Goal: Information Seeking & Learning: Find specific fact

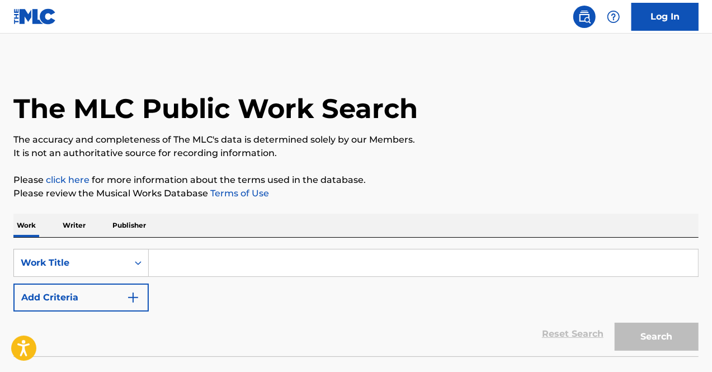
scroll to position [78, 0]
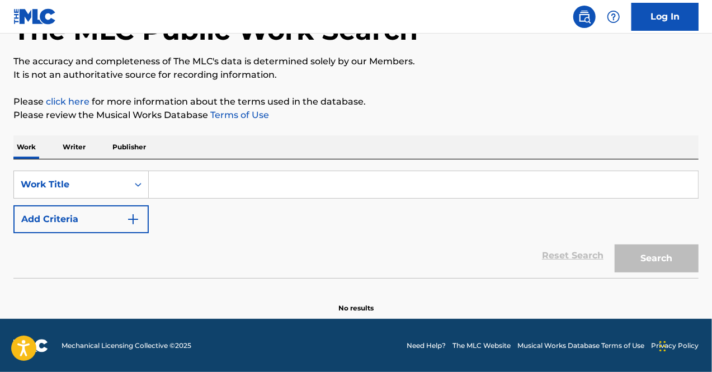
click at [177, 183] on input "Search Form" at bounding box center [423, 184] width 549 height 27
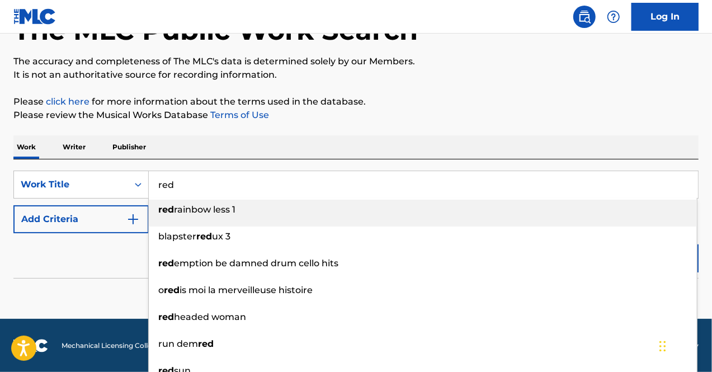
type input "red"
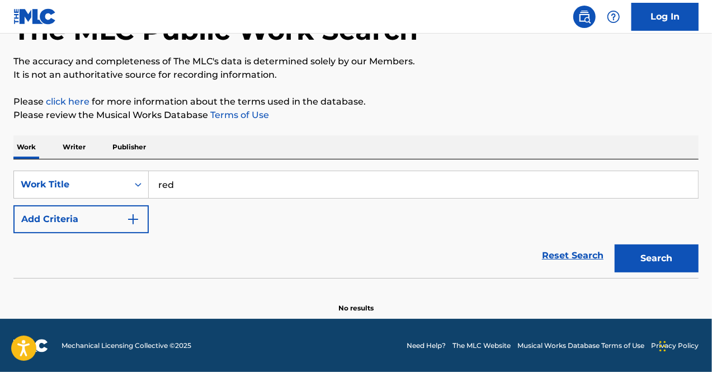
click at [110, 212] on button "Add Criteria" at bounding box center [80, 219] width 135 height 28
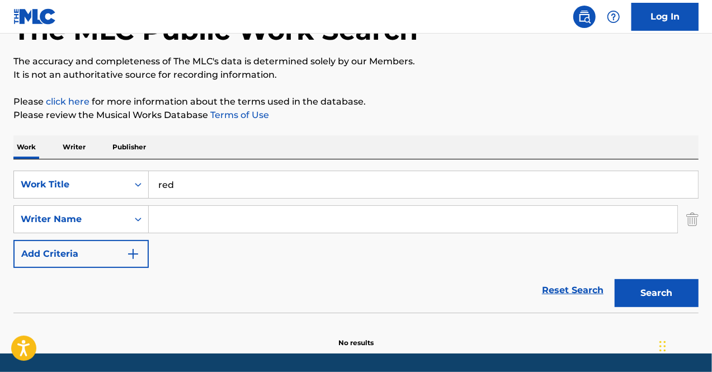
click at [196, 214] on input "Search Form" at bounding box center [413, 219] width 528 height 27
type input "[PERSON_NAME]"
click at [614, 279] on button "Search" at bounding box center [656, 293] width 84 height 28
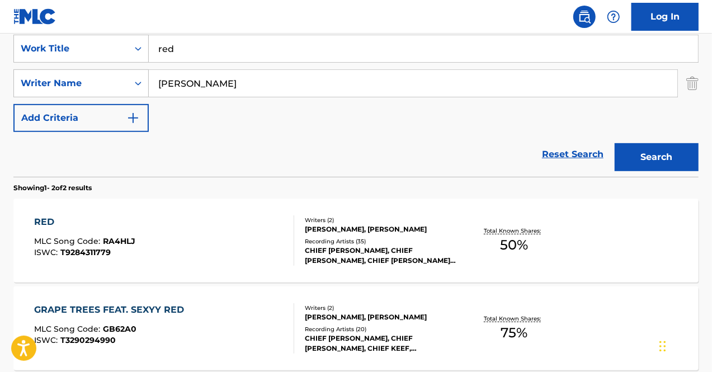
scroll to position [247, 0]
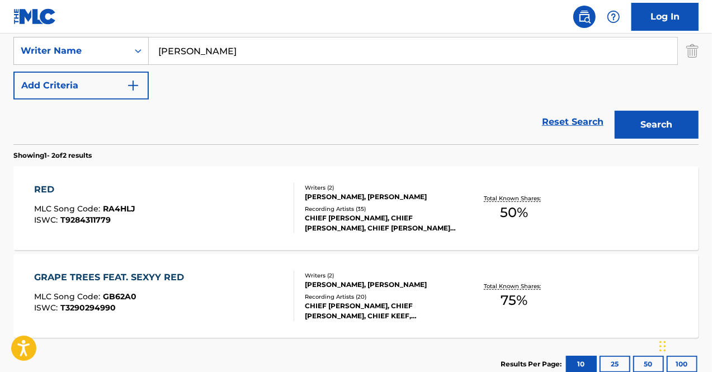
click at [365, 198] on div "[PERSON_NAME], [PERSON_NAME]" at bounding box center [381, 197] width 152 height 10
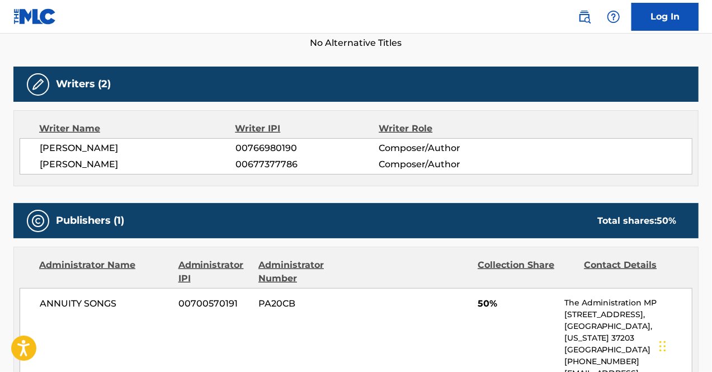
scroll to position [304, 0]
